Goal: Task Accomplishment & Management: Use online tool/utility

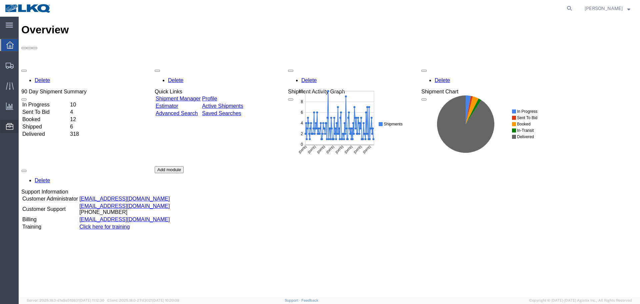
click at [0, 0] on span "Location Appointment" at bounding box center [0, 0] width 0 height 0
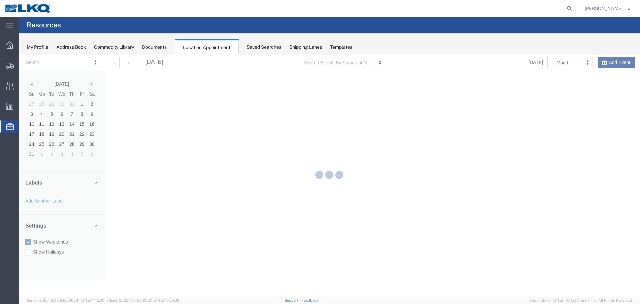
select select "28018"
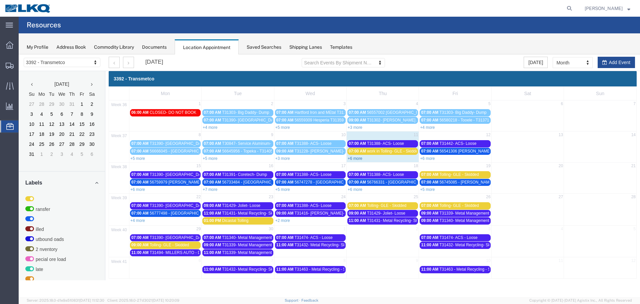
click at [352, 158] on link "+6 more" at bounding box center [355, 158] width 15 height 5
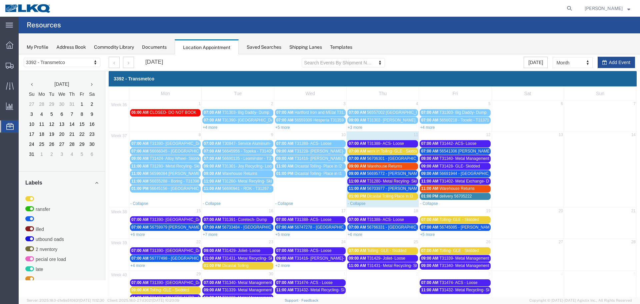
click at [381, 144] on span "T31388- ACS- Loose" at bounding box center [385, 143] width 37 height 5
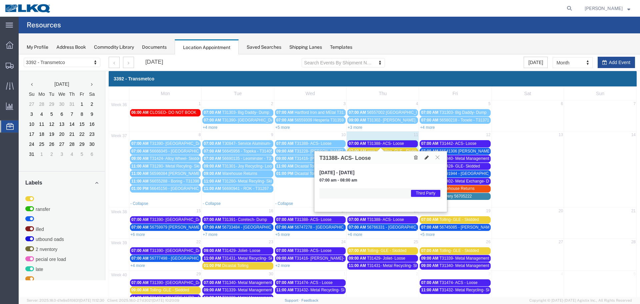
click at [427, 157] on icon at bounding box center [427, 157] width 4 height 5
select select "1"
select select "23"
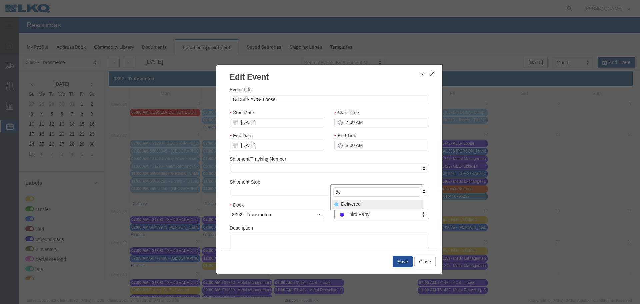
type input "de"
select select "40"
click at [397, 262] on button "Save" at bounding box center [403, 261] width 20 height 11
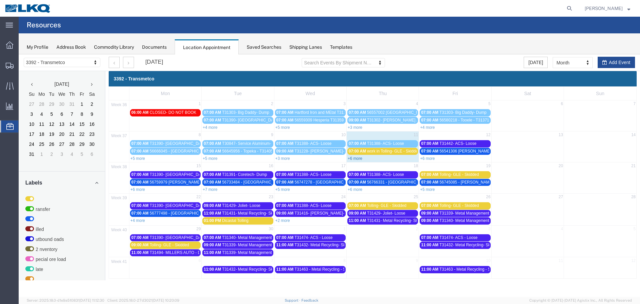
click at [353, 159] on link "+6 more" at bounding box center [355, 158] width 15 height 5
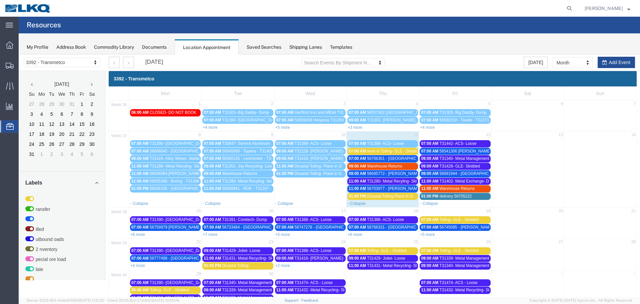
click at [369, 152] on span "work in Tolling- GLE - Skidded" at bounding box center [393, 151] width 53 height 5
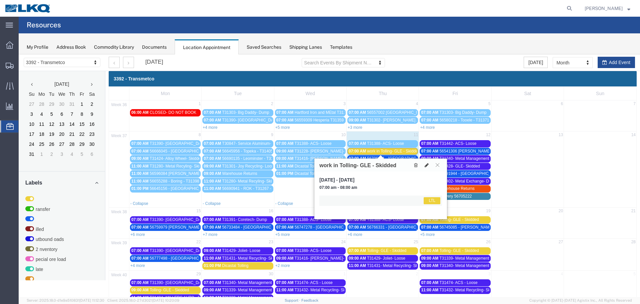
click at [425, 165] on icon at bounding box center [427, 165] width 4 height 5
select select "1"
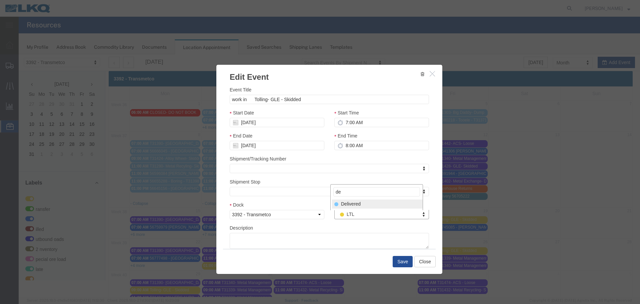
type input "de"
select select "40"
click at [400, 262] on button "Save" at bounding box center [403, 261] width 20 height 11
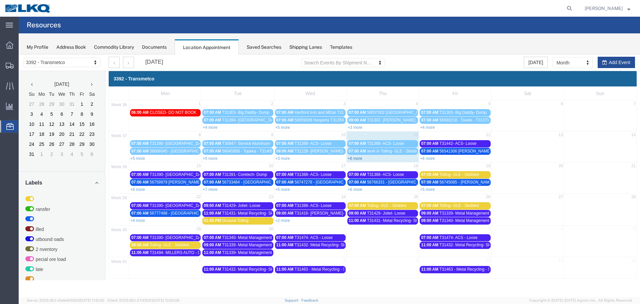
click at [356, 159] on link "+6 more" at bounding box center [355, 158] width 15 height 5
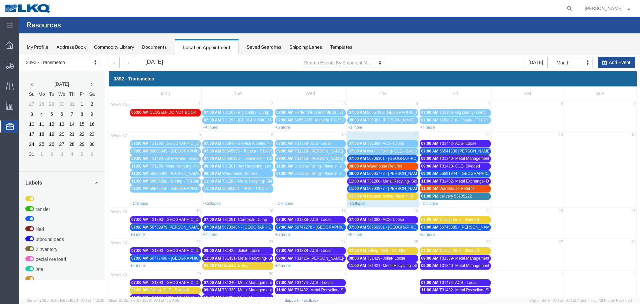
click at [371, 156] on span "56706301 - [GEOGRAPHIC_DATA] - T31412 - Palletized" at bounding box center [417, 158] width 100 height 5
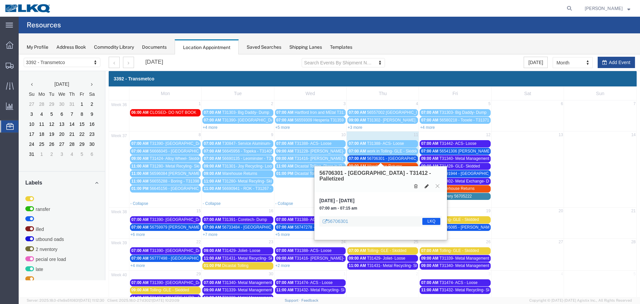
click at [427, 184] on icon at bounding box center [427, 186] width 4 height 5
select select "1"
select select "22"
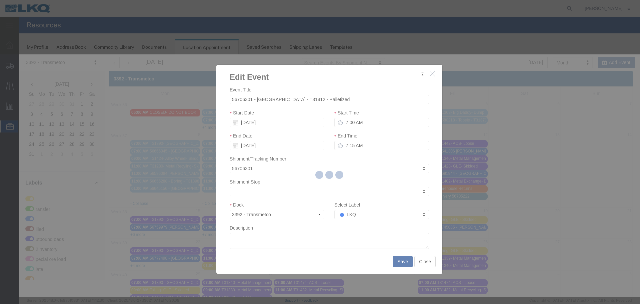
click at [356, 217] on div at bounding box center [329, 175] width 621 height 242
select select
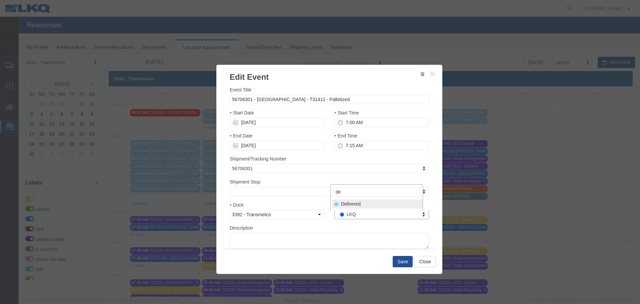
type input "de"
select select "40"
click at [398, 263] on button "Save" at bounding box center [403, 261] width 20 height 11
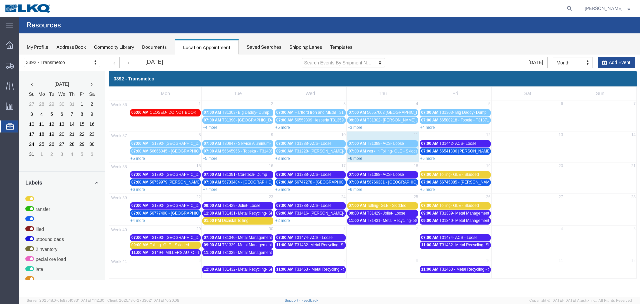
click at [356, 159] on link "+6 more" at bounding box center [355, 158] width 15 height 5
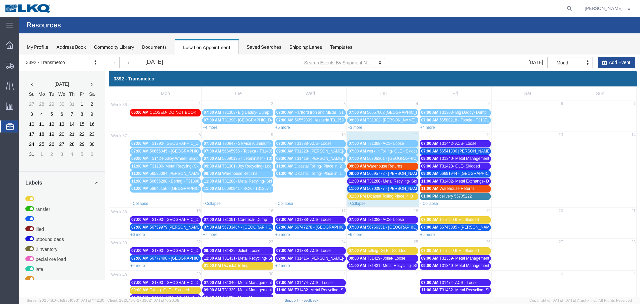
click at [385, 172] on span "56695772 - [PERSON_NAME] - T31436 - Palletized" at bounding box center [412, 173] width 91 height 5
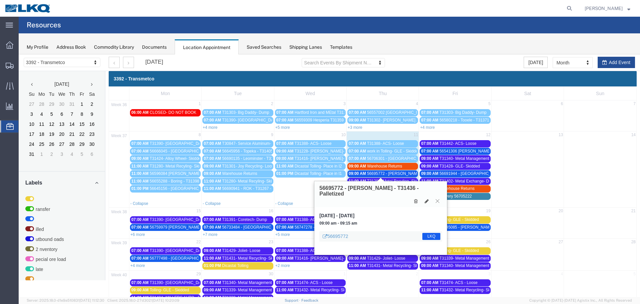
click at [439, 199] on icon at bounding box center [438, 201] width 4 height 4
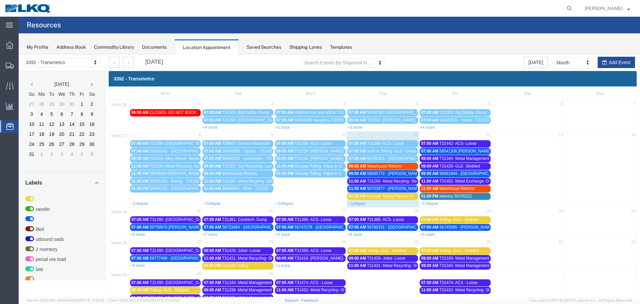
click at [386, 181] on span "T31280- Metal Recyling- Skidded" at bounding box center [396, 181] width 59 height 5
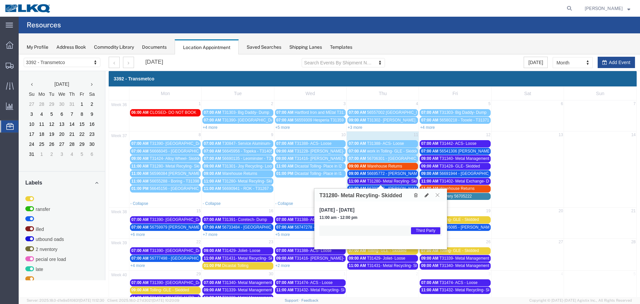
click at [437, 194] on icon at bounding box center [438, 195] width 4 height 4
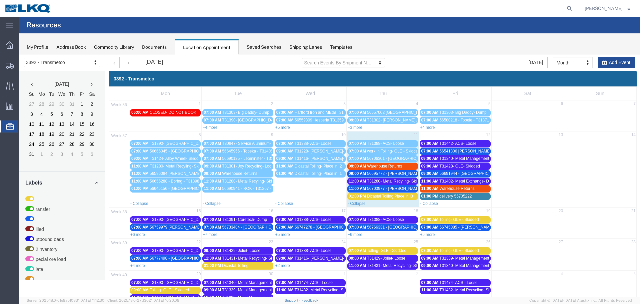
click at [395, 187] on span "56703977 - [PERSON_NAME] - T31443 - Palletized" at bounding box center [412, 188] width 91 height 5
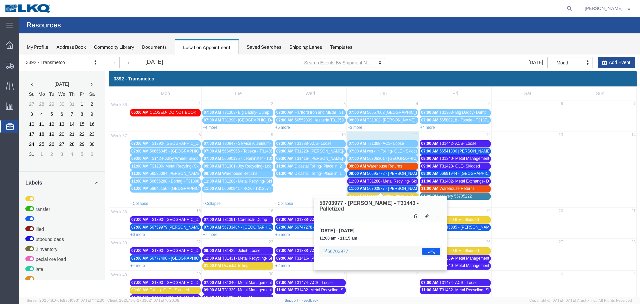
click at [440, 213] on button at bounding box center [437, 216] width 9 height 6
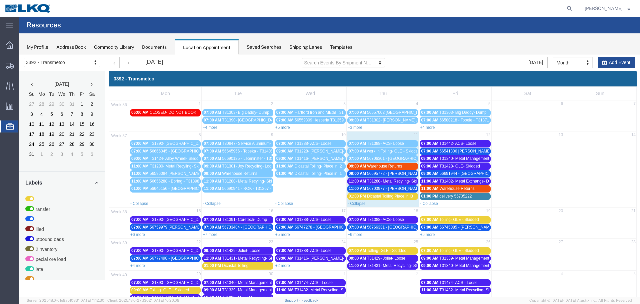
click at [389, 189] on span "56703977 - [PERSON_NAME] - T31443 - Palletized" at bounding box center [412, 188] width 91 height 5
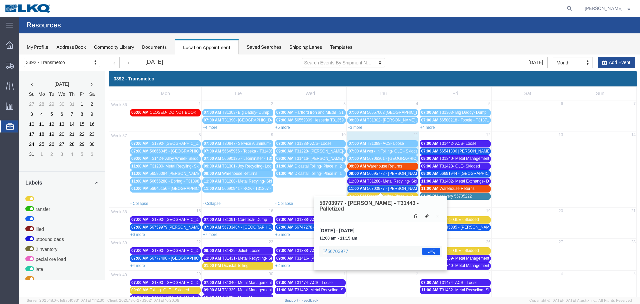
click at [425, 214] on icon at bounding box center [427, 216] width 4 height 5
select select "100"
select select "1"
select select "22"
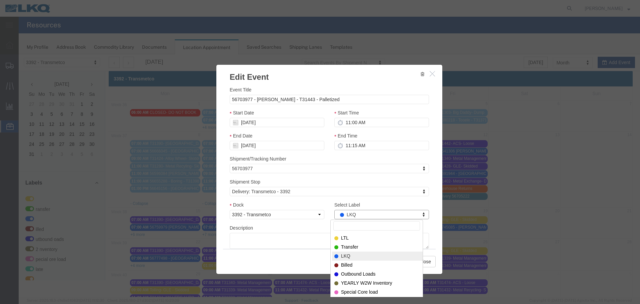
drag, startPoint x: 374, startPoint y: 269, endPoint x: 355, endPoint y: 215, distance: 57.5
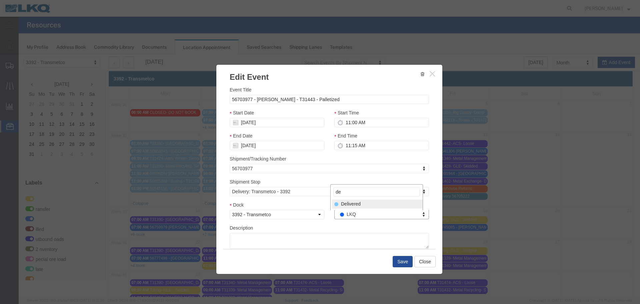
type input "de"
click at [347, 199] on div "Select Label de Delivered" at bounding box center [376, 197] width 93 height 26
select select "40"
click at [397, 259] on button "Save" at bounding box center [403, 261] width 20 height 11
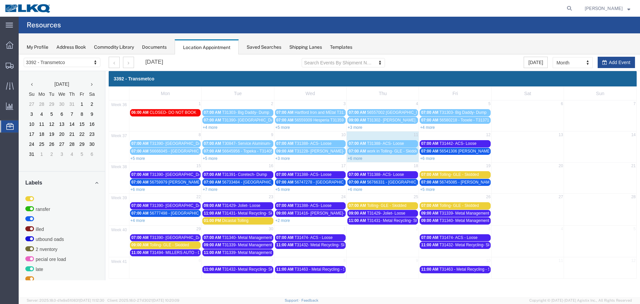
click at [352, 158] on link "+6 more" at bounding box center [355, 158] width 15 height 5
